Goal: Transaction & Acquisition: Purchase product/service

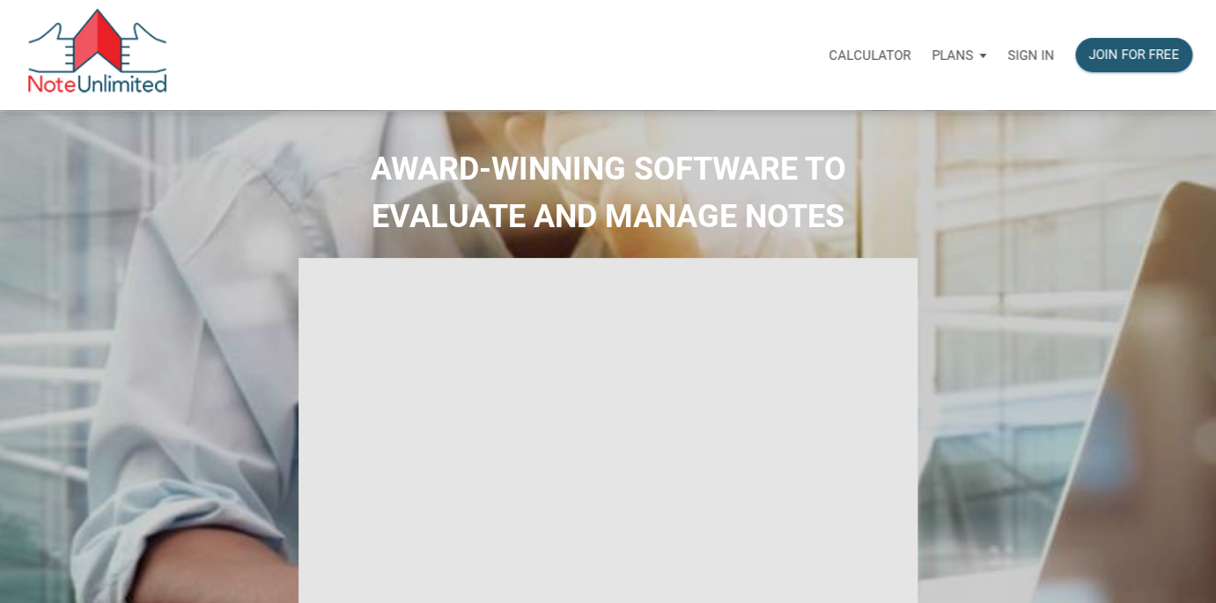
click at [1032, 53] on p "Sign in" at bounding box center [1030, 56] width 47 height 16
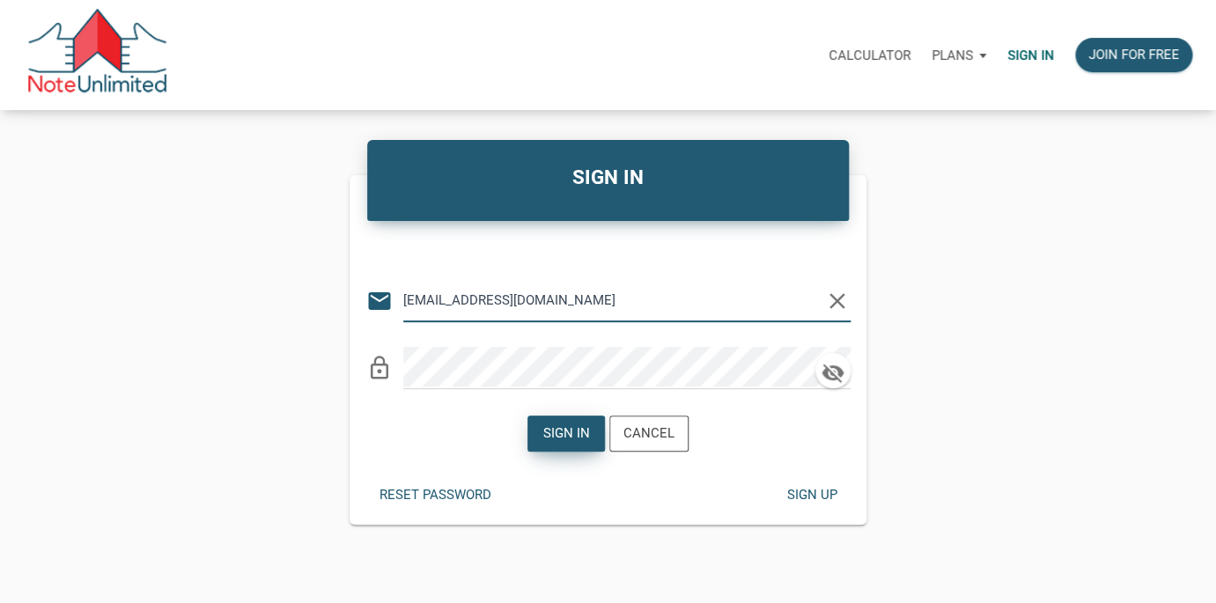
type input "lethasiddons@gmail.com"
click at [575, 439] on div "Sign in" at bounding box center [566, 433] width 47 height 20
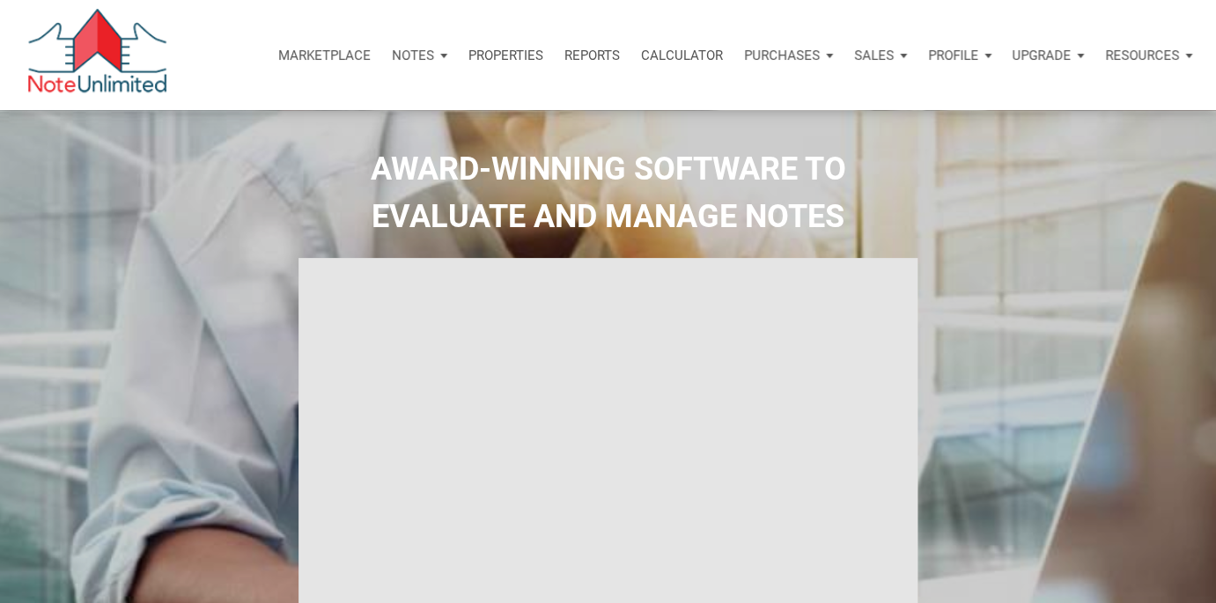
type input "Introduction to new features"
select select
click at [423, 51] on p "Notes" at bounding box center [413, 56] width 42 height 16
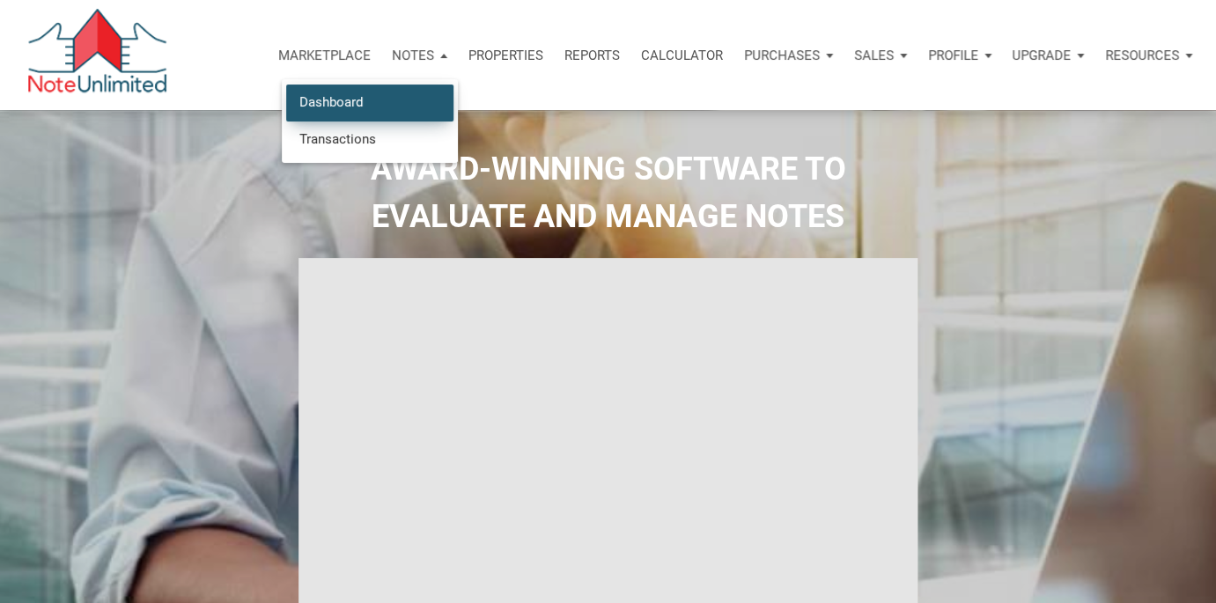
click at [349, 102] on link "Dashboard" at bounding box center [369, 102] width 167 height 36
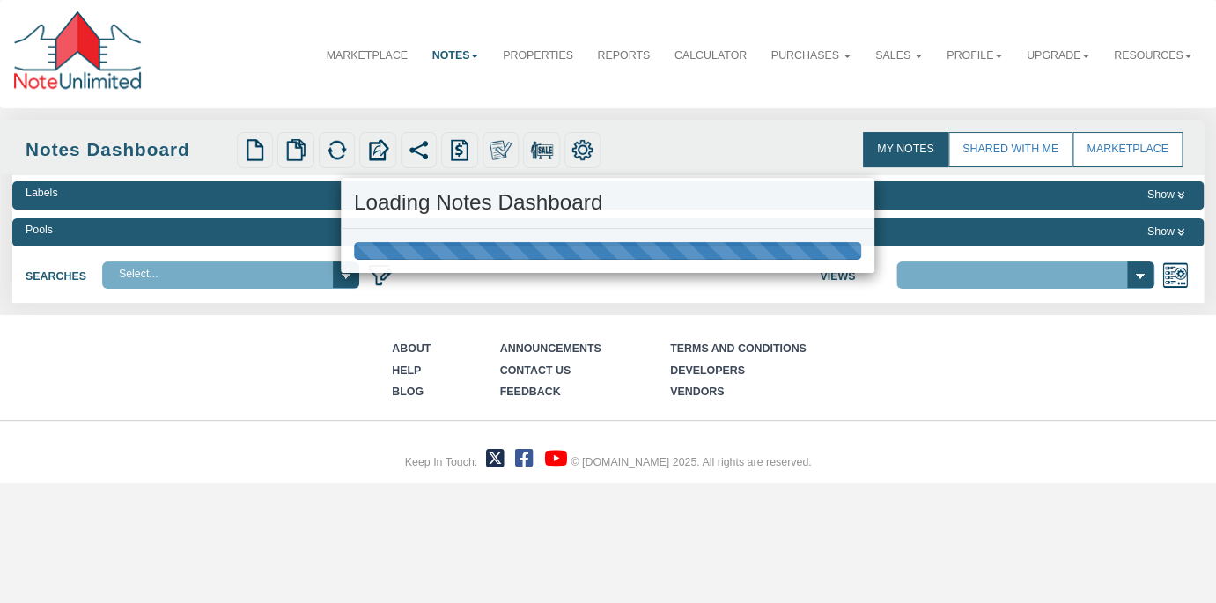
select select "3"
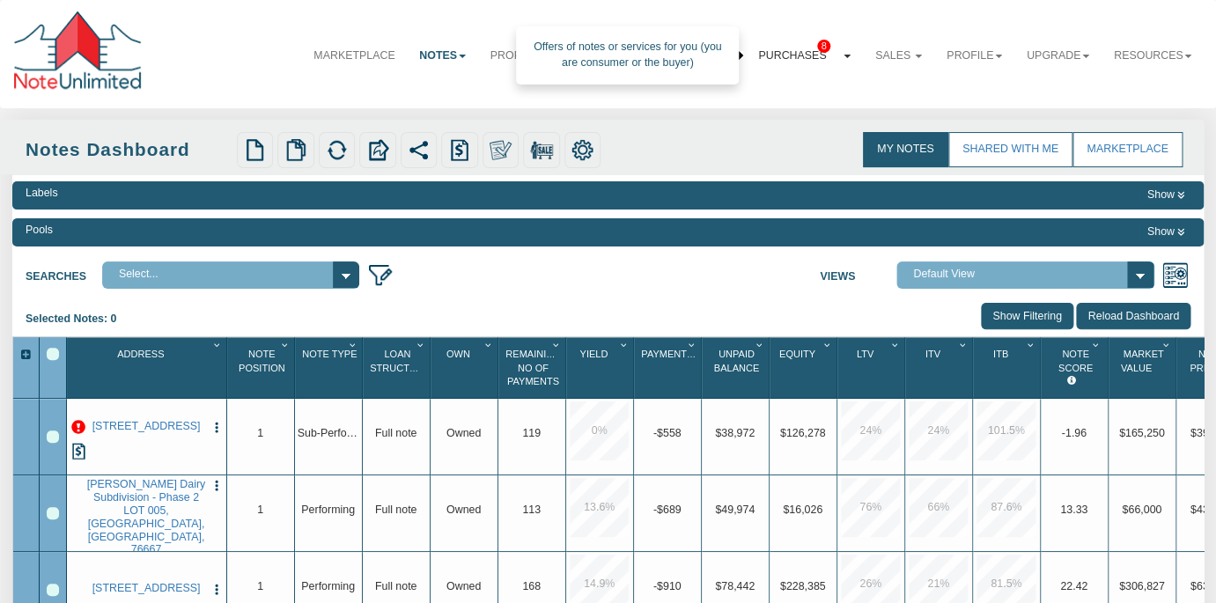
click at [798, 49] on link "Purchases 8" at bounding box center [804, 55] width 117 height 42
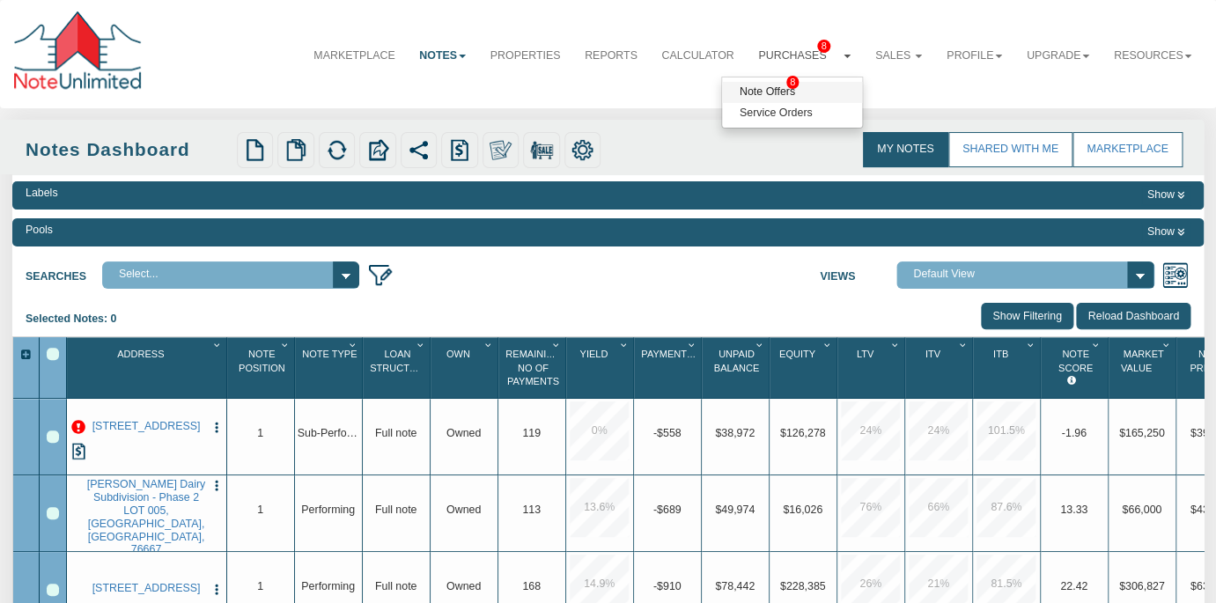
click at [798, 84] on span "8" at bounding box center [792, 82] width 12 height 13
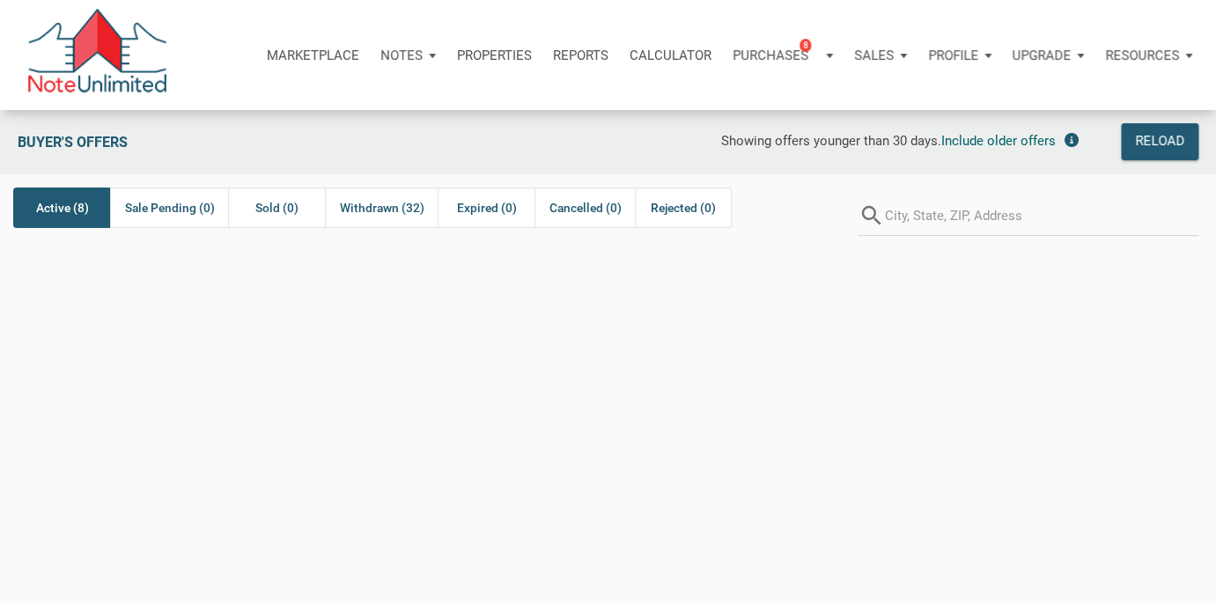
click at [82, 202] on span "Active (8)" at bounding box center [62, 207] width 53 height 21
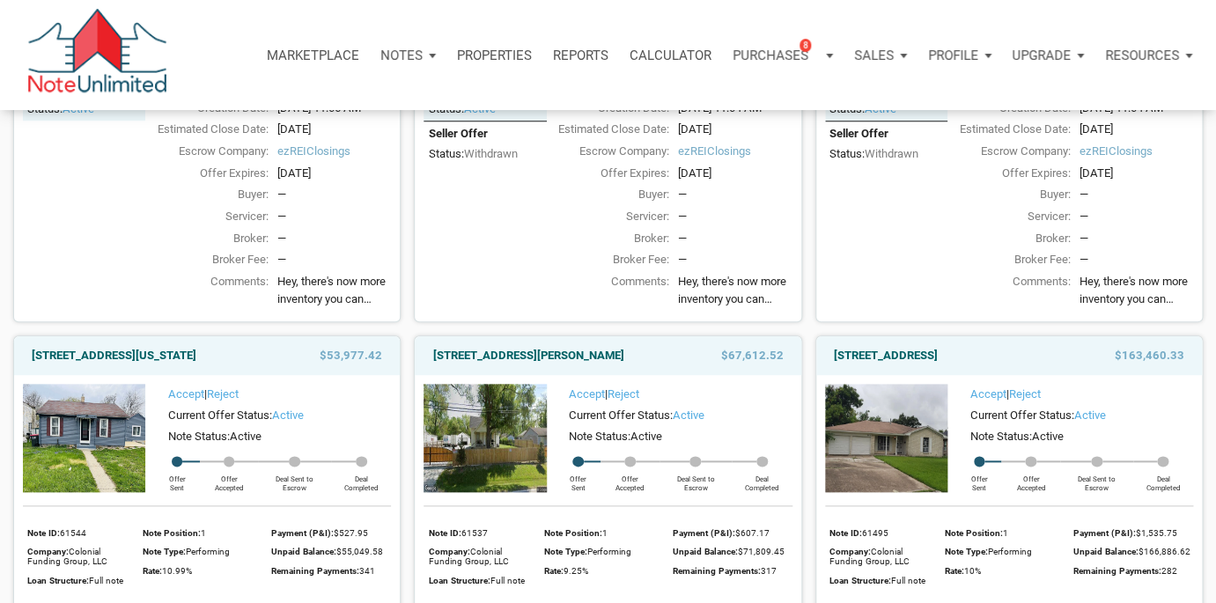
scroll to position [449, 0]
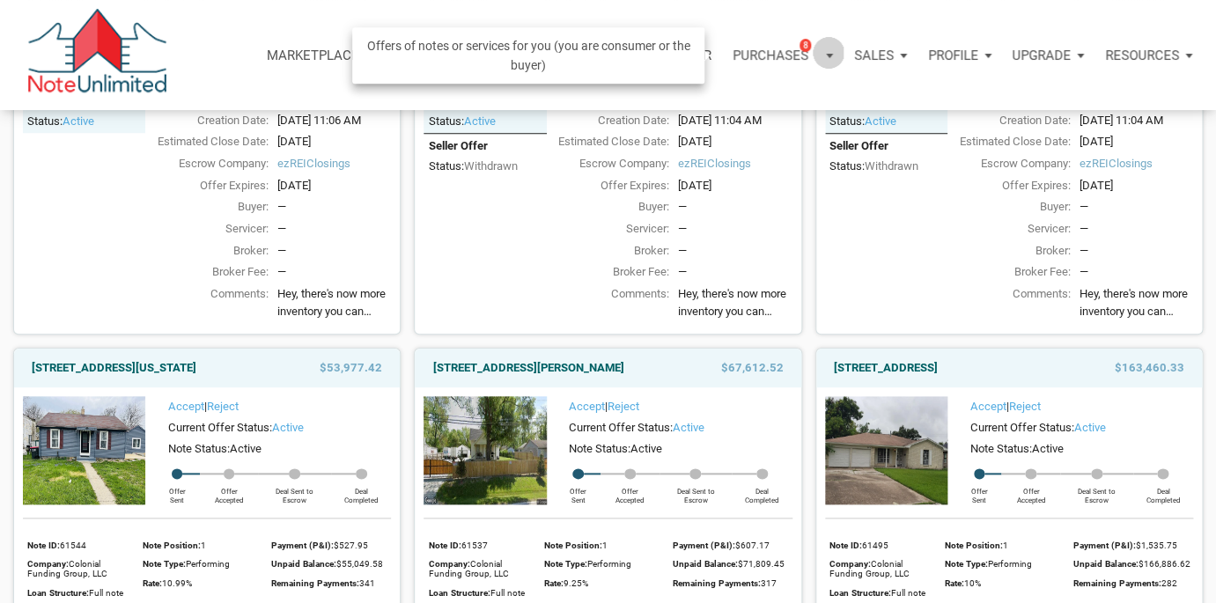
click at [825, 52] on div "Purchases 8" at bounding box center [782, 55] width 121 height 53
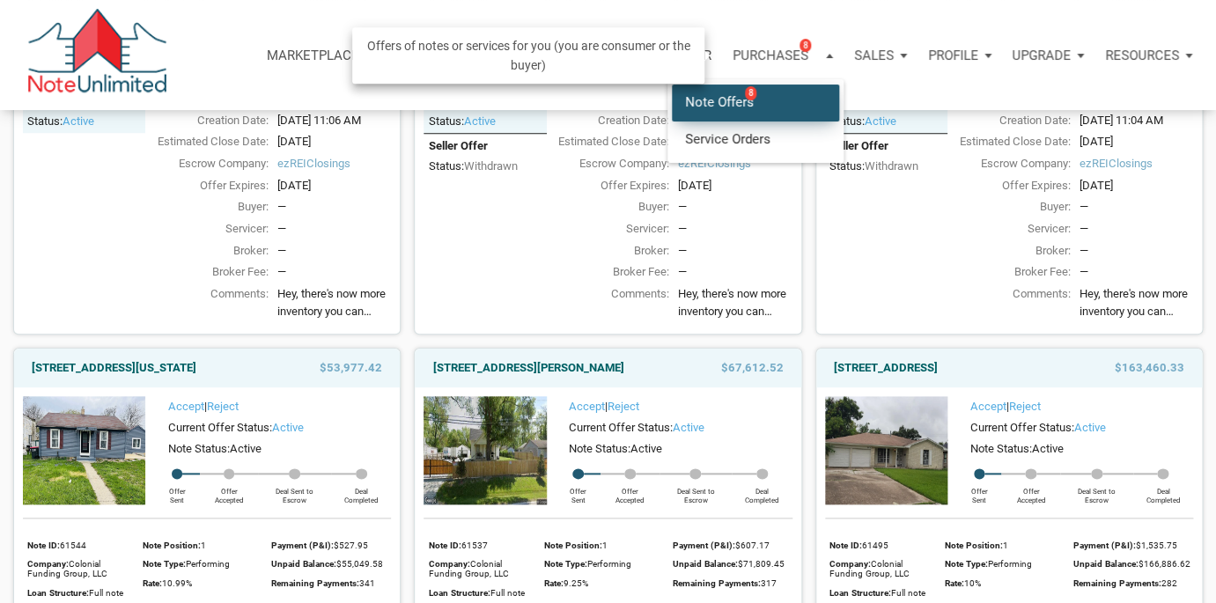
click at [720, 105] on link "Note Offers 8" at bounding box center [755, 102] width 167 height 36
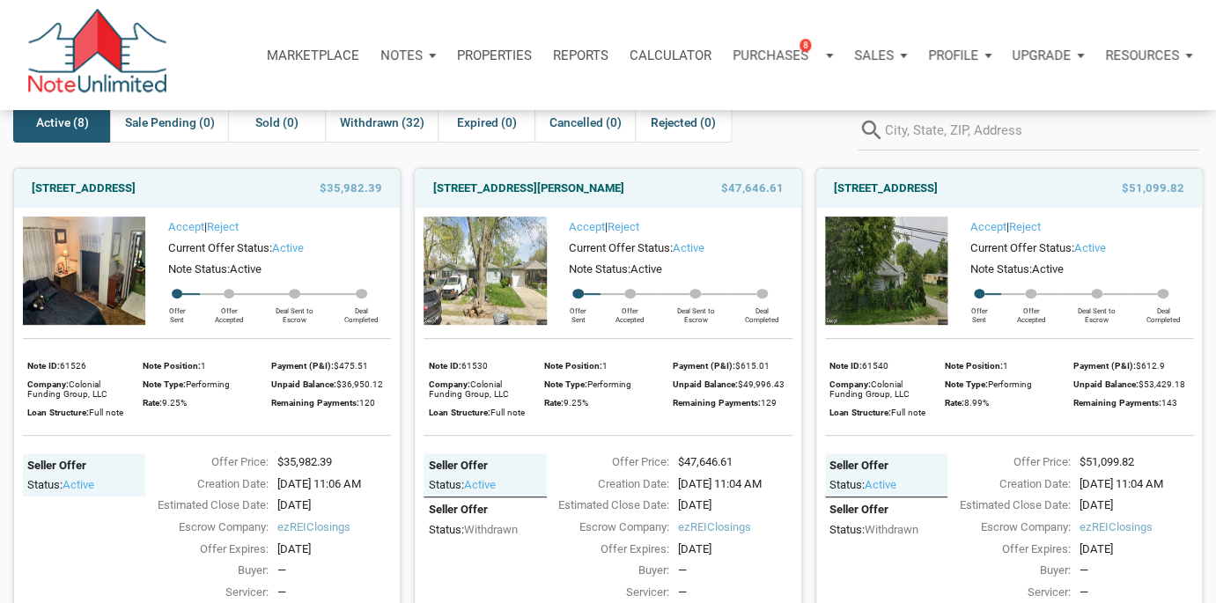
scroll to position [84, 0]
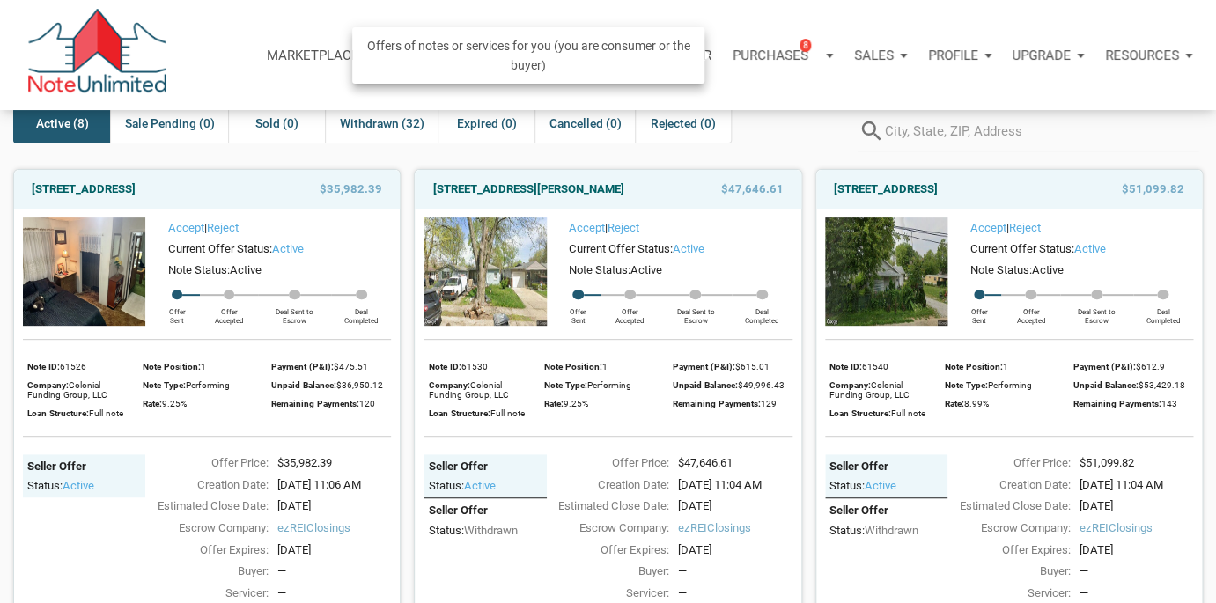
click at [821, 57] on div "Purchases 8" at bounding box center [782, 55] width 121 height 53
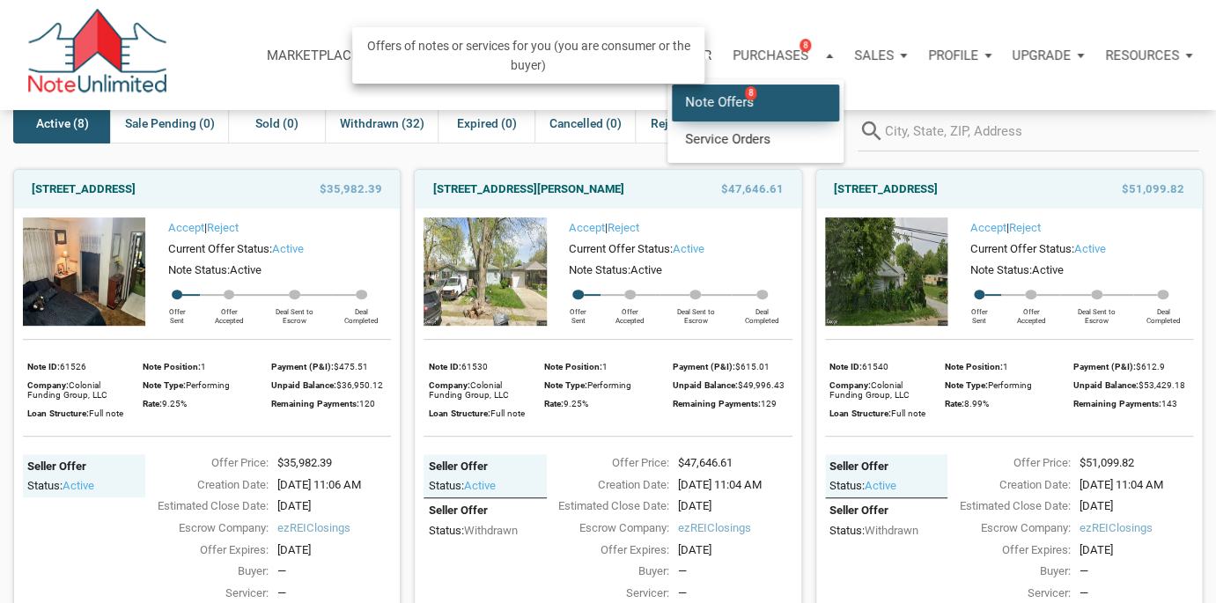
click at [736, 101] on link "Note Offers 8" at bounding box center [755, 102] width 167 height 36
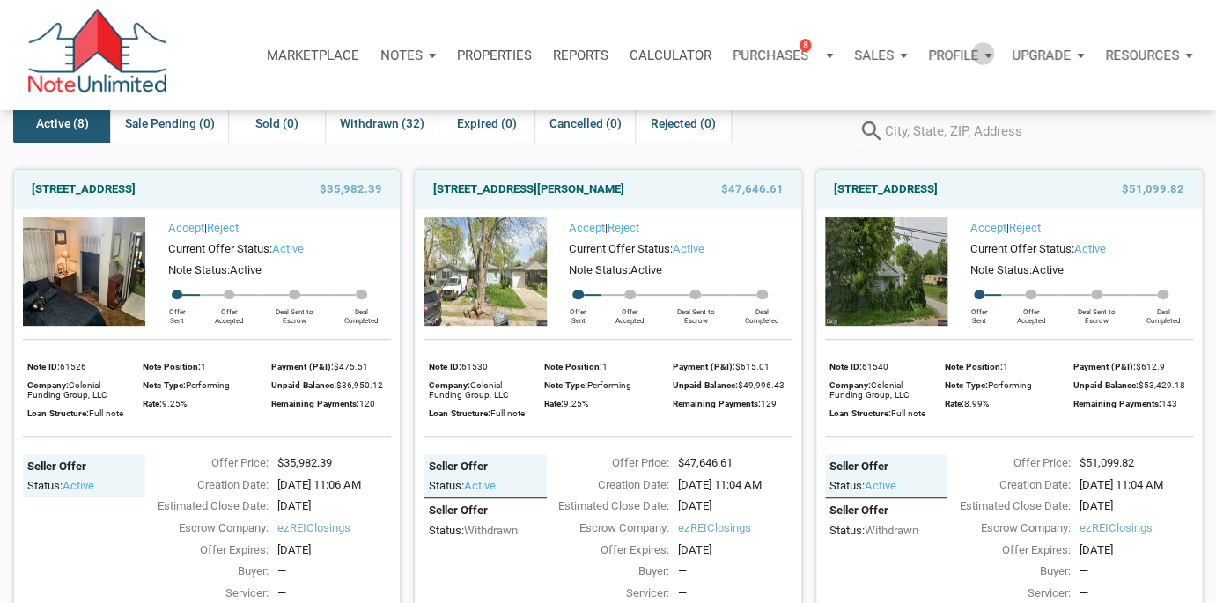
click at [979, 53] on div "Profile" at bounding box center [959, 55] width 84 height 53
click at [905, 26] on div "Marketplace Notes Dashboard Transactions Properties Reports Calculator Purchase…" at bounding box center [614, 55] width 1202 height 110
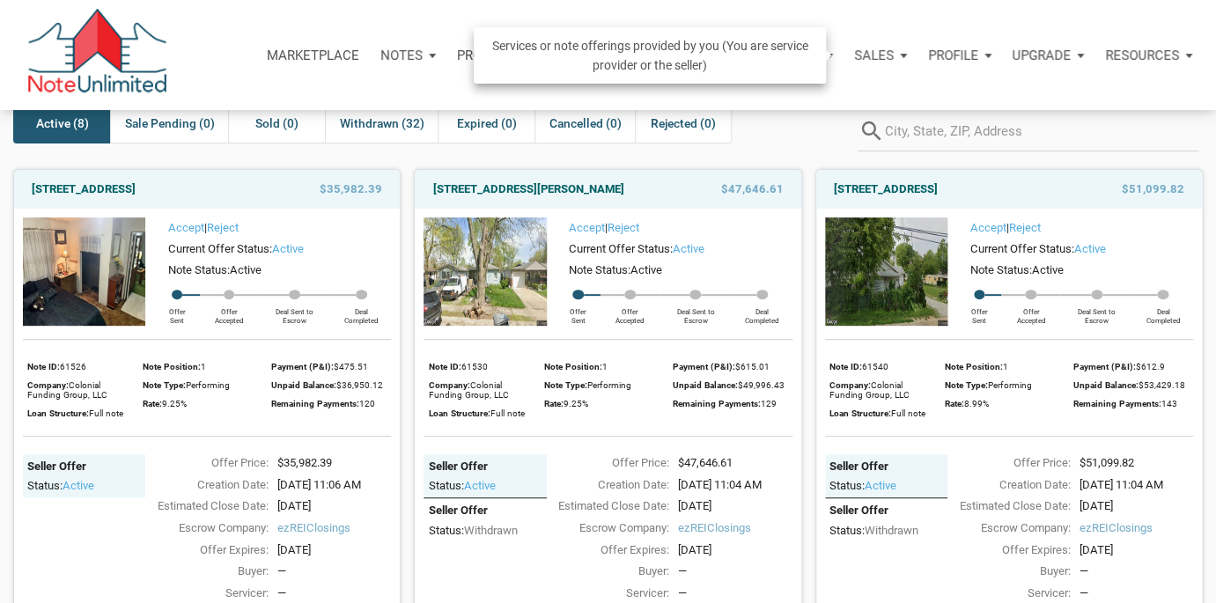
click at [904, 48] on div "Sales" at bounding box center [880, 55] width 74 height 53
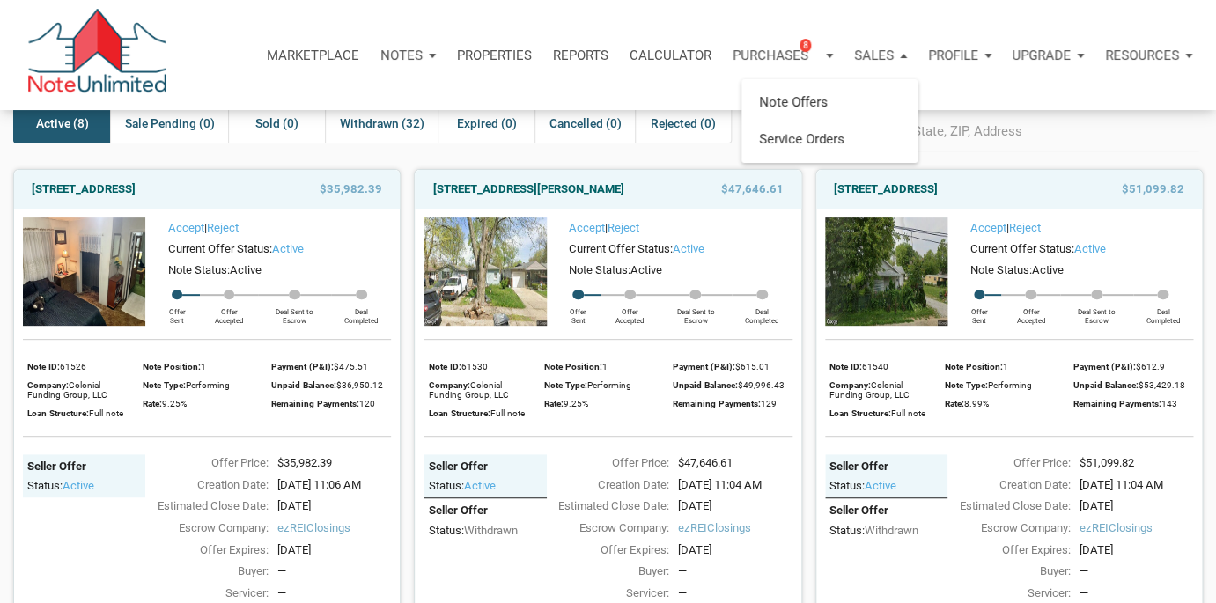
click at [951, 10] on div "Marketplace Notes Dashboard Transactions Properties Reports Calculator Purchase…" at bounding box center [614, 55] width 1202 height 110
